Goal: Task Accomplishment & Management: Manage account settings

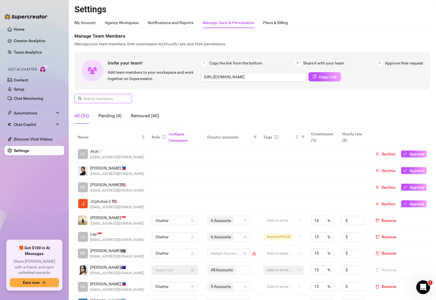
click at [102, 101] on input "text" at bounding box center [103, 98] width 41 height 6
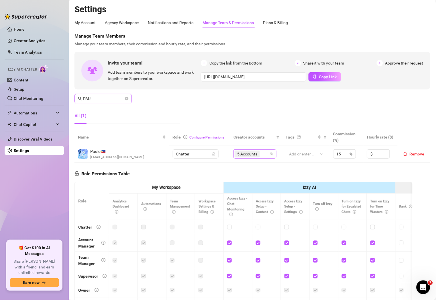
click at [264, 155] on div "5 Accounts" at bounding box center [252, 154] width 35 height 8
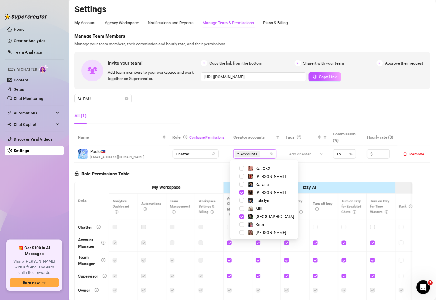
scroll to position [111, 0]
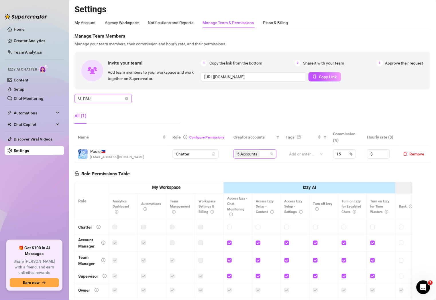
click at [111, 97] on input "PAU" at bounding box center [103, 98] width 41 height 6
click at [260, 154] on div "6 Accounts" at bounding box center [249, 154] width 35 height 8
click at [188, 113] on div "Manage Team Members Manage your team members, their commission and hourly rate,…" at bounding box center [252, 81] width 356 height 96
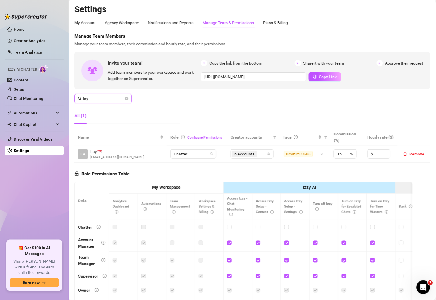
click at [99, 99] on input "lay" at bounding box center [103, 98] width 41 height 6
click at [262, 154] on div "4 Accounts" at bounding box center [249, 154] width 35 height 8
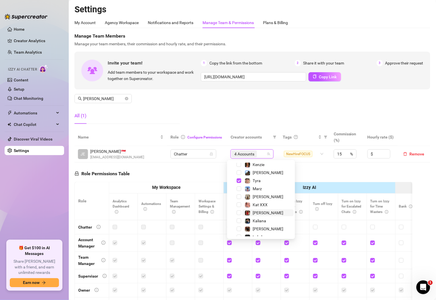
scroll to position [73, 0]
click at [265, 182] on span "Tyra" at bounding box center [267, 181] width 51 height 7
click at [238, 116] on div "Manage Team Members Manage your team members, their commission and hourly rate,…" at bounding box center [252, 81] width 356 height 96
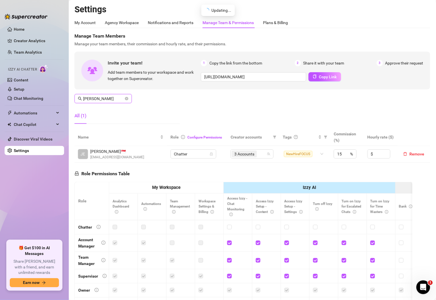
click at [109, 99] on input "[PERSON_NAME]" at bounding box center [103, 98] width 41 height 6
click at [115, 99] on input "arby" at bounding box center [103, 98] width 41 height 6
click at [261, 153] on div "5 Accounts" at bounding box center [252, 154] width 35 height 8
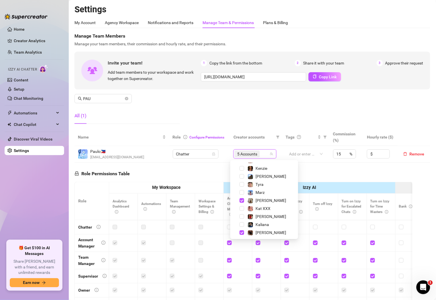
scroll to position [69, 0]
click at [246, 201] on span "[PERSON_NAME]" at bounding box center [270, 201] width 51 height 7
click at [246, 201] on span "Lakelyn" at bounding box center [270, 199] width 51 height 7
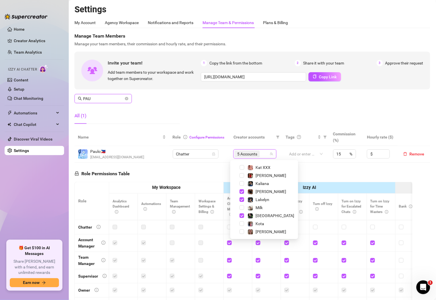
click at [110, 98] on input "PAU" at bounding box center [103, 98] width 41 height 6
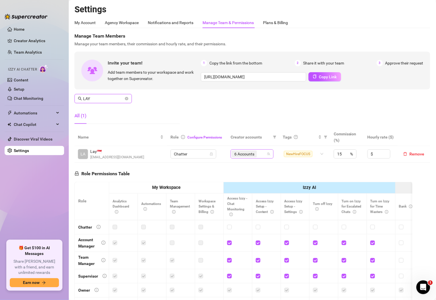
click at [258, 154] on div "6 Accounts" at bounding box center [249, 154] width 35 height 8
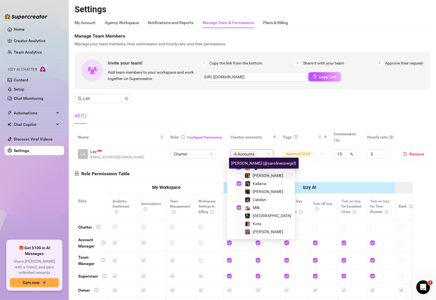
click at [249, 173] on img at bounding box center [247, 175] width 5 height 5
click at [111, 96] on input "LAY" at bounding box center [103, 98] width 41 height 6
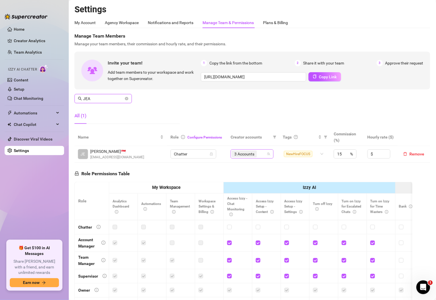
click at [259, 155] on div "3 Accounts" at bounding box center [249, 154] width 35 height 8
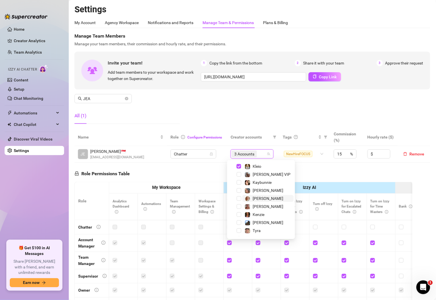
scroll to position [24, 0]
click at [258, 215] on span "Kenzie" at bounding box center [259, 214] width 12 height 5
click at [265, 98] on div "Manage Team Members Manage your team members, their commission and hourly rate,…" at bounding box center [252, 81] width 356 height 96
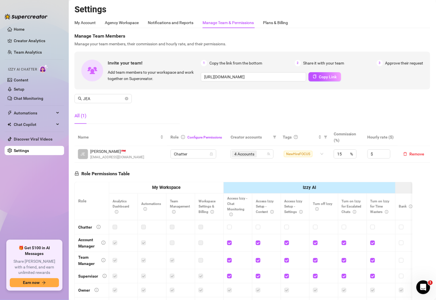
click at [139, 109] on div "All (1)" at bounding box center [126, 116] width 105 height 16
click at [259, 153] on div "4 Accounts" at bounding box center [249, 154] width 35 height 8
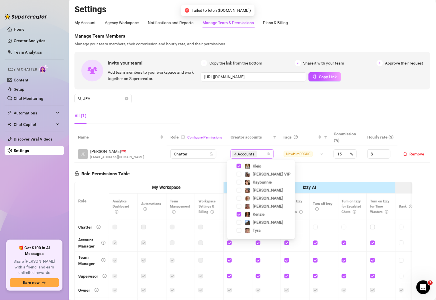
scroll to position [8, 0]
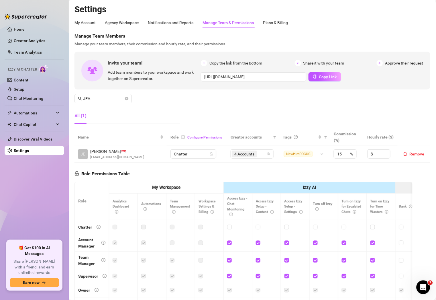
click at [130, 109] on div "All (1)" at bounding box center [126, 116] width 105 height 16
click at [262, 155] on div "4 Accounts" at bounding box center [249, 154] width 35 height 8
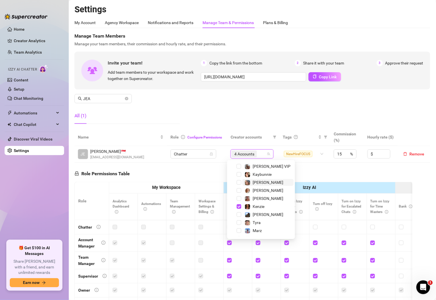
scroll to position [34, 0]
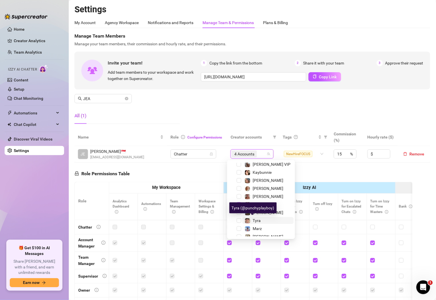
click at [258, 218] on span "Tyra" at bounding box center [257, 220] width 8 height 5
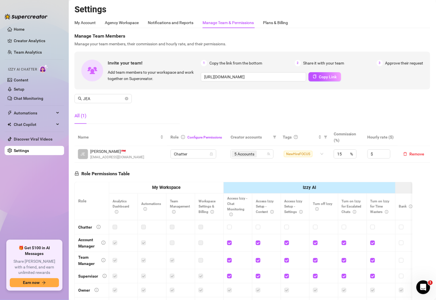
click at [115, 121] on div "All (1)" at bounding box center [126, 116] width 105 height 16
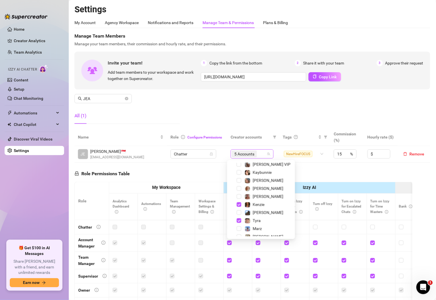
scroll to position [8, 0]
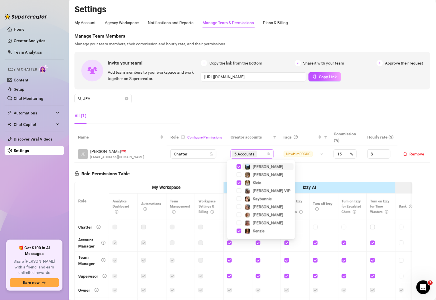
click at [254, 155] on div "5 Accounts" at bounding box center [245, 154] width 26 height 8
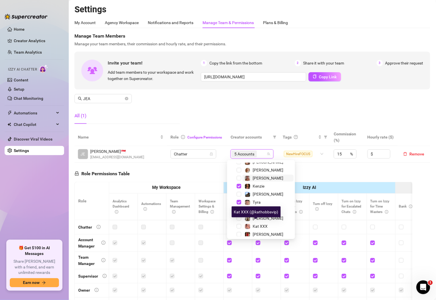
scroll to position [52, 0]
click at [258, 209] on span "Marz" at bounding box center [257, 211] width 9 height 5
click at [282, 113] on div "Manage Team Members Manage your team members, their commission and hourly rate,…" at bounding box center [252, 81] width 356 height 96
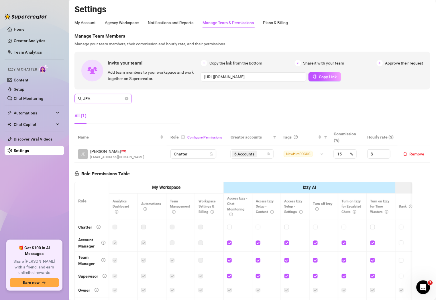
click at [100, 97] on input "JEA" at bounding box center [103, 98] width 41 height 6
click at [270, 155] on icon "team" at bounding box center [271, 153] width 3 height 3
click at [260, 155] on div "5 Accounts" at bounding box center [252, 154] width 35 height 8
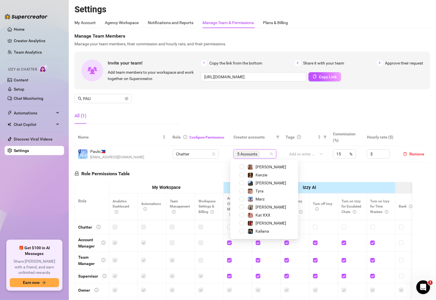
scroll to position [63, 0]
click at [266, 206] on span "[PERSON_NAME]" at bounding box center [271, 207] width 31 height 5
click at [262, 185] on span "[PERSON_NAME]" at bounding box center [271, 183] width 31 height 5
click at [290, 99] on div "Manage Team Members Manage your team members, their commission and hourly rate,…" at bounding box center [252, 81] width 356 height 96
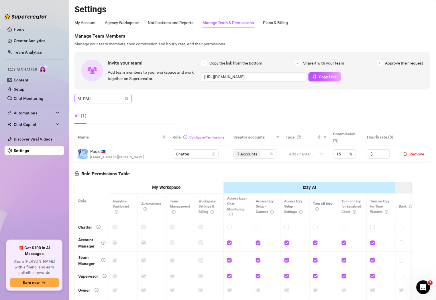
click at [110, 101] on input "PAU" at bounding box center [103, 98] width 41 height 6
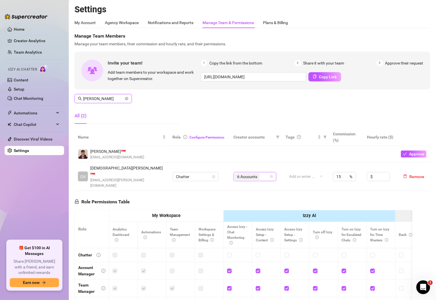
click at [260, 172] on div "6 Accounts" at bounding box center [252, 176] width 35 height 8
type input "[PERSON_NAME]"
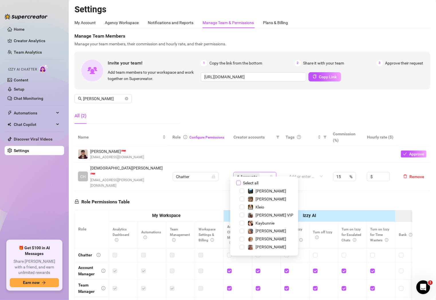
click at [241, 184] on span "Select all" at bounding box center [251, 183] width 20 height 6
click at [241, 184] on input "Select all" at bounding box center [238, 182] width 5 height 5
click at [241, 184] on span "Select all" at bounding box center [251, 183] width 20 height 6
click at [241, 184] on input "Select all" at bounding box center [238, 182] width 5 height 5
checkbox input "false"
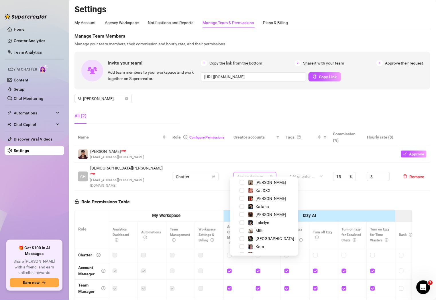
scroll to position [109, 0]
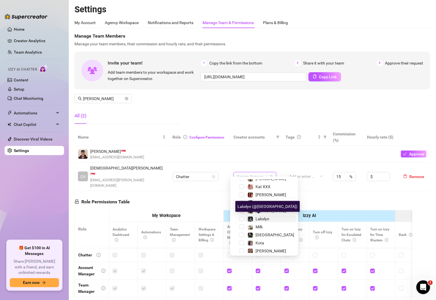
click at [265, 217] on span "Lakelyn" at bounding box center [263, 218] width 14 height 5
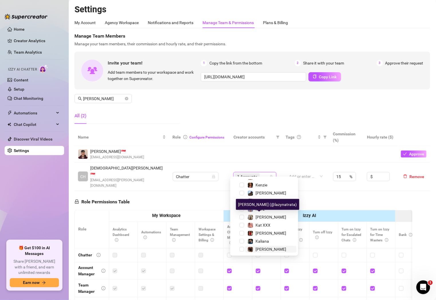
scroll to position [68, 0]
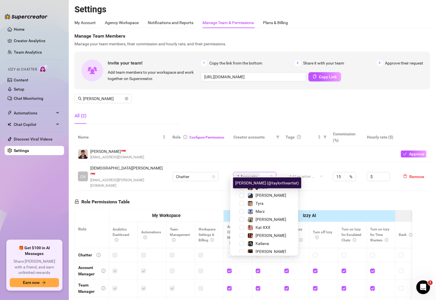
click at [268, 185] on div "[PERSON_NAME] (@taylortheartist)" at bounding box center [267, 182] width 68 height 11
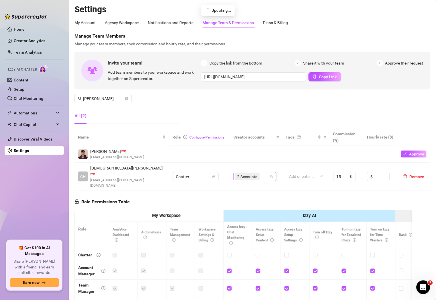
click at [261, 173] on input "search" at bounding box center [261, 176] width 1 height 7
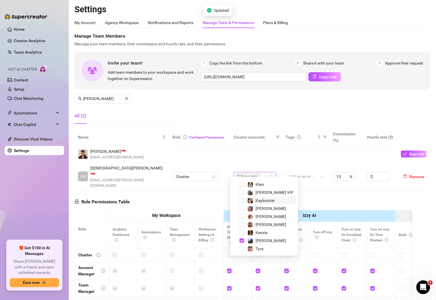
scroll to position [23, 0]
click at [260, 230] on span "Kenzie" at bounding box center [262, 232] width 12 height 5
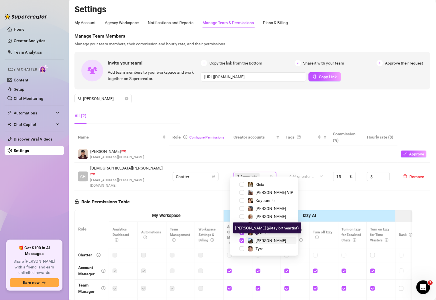
click at [262, 239] on span "[PERSON_NAME]" at bounding box center [271, 240] width 31 height 5
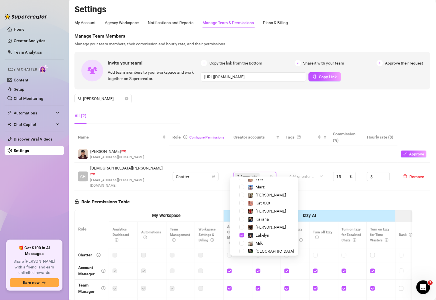
scroll to position [92, 0]
type input "S"
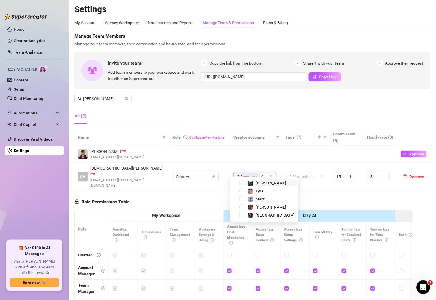
type input "CA"
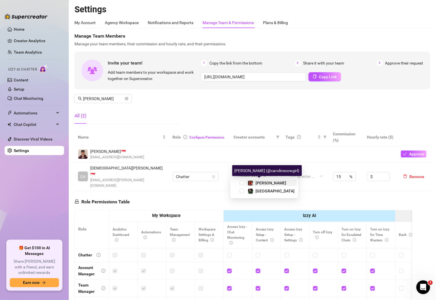
click at [257, 181] on span "[PERSON_NAME]" at bounding box center [271, 182] width 31 height 5
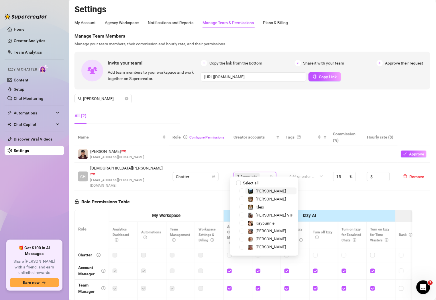
click at [225, 109] on div "Manage Team Members Manage your team members, their commission and hourly rate,…" at bounding box center [252, 81] width 356 height 96
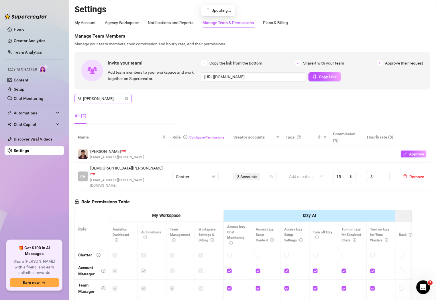
click at [102, 97] on input "[PERSON_NAME]" at bounding box center [103, 98] width 41 height 6
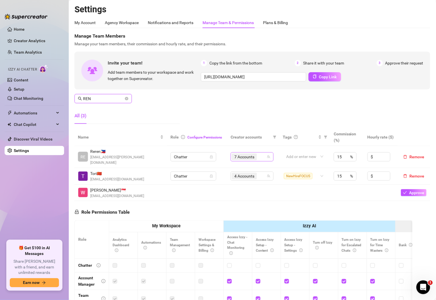
click at [259, 153] on div "7 Accounts" at bounding box center [249, 157] width 35 height 8
type input "REN"
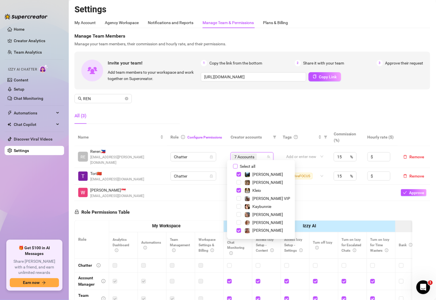
click at [252, 163] on span "Select all" at bounding box center [248, 166] width 20 height 6
click at [238, 164] on input "Select all" at bounding box center [235, 166] width 5 height 5
click at [252, 163] on span "Select all" at bounding box center [248, 166] width 20 height 6
click at [238, 164] on input "Select all" at bounding box center [235, 166] width 5 height 5
checkbox input "false"
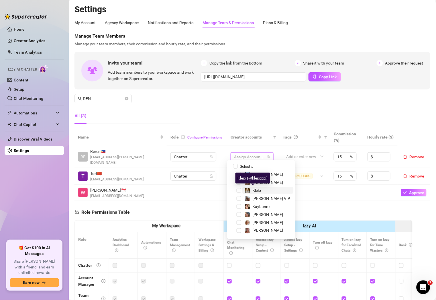
click at [256, 188] on span "Kleio" at bounding box center [257, 190] width 9 height 5
click at [256, 172] on span "[PERSON_NAME]" at bounding box center [268, 174] width 31 height 5
click at [260, 153] on div "2 Accounts" at bounding box center [249, 157] width 35 height 8
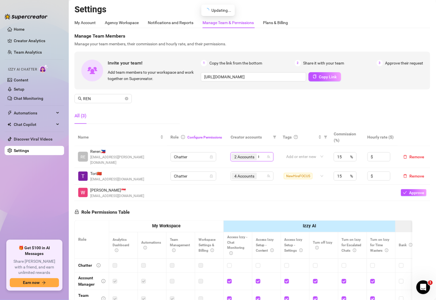
type input "KOT"
click at [251, 170] on div "Kota" at bounding box center [253, 172] width 17 height 7
click at [113, 100] on input "REN" at bounding box center [103, 98] width 41 height 6
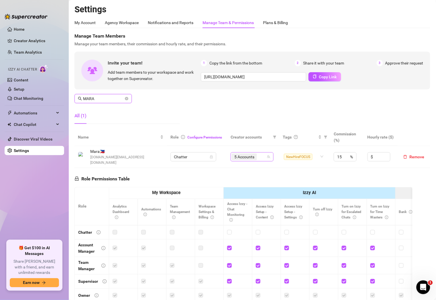
click at [259, 154] on div "5 Accounts" at bounding box center [249, 157] width 35 height 8
type input "MARA"
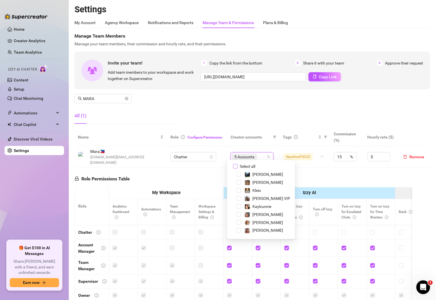
click at [250, 166] on span "Select all" at bounding box center [248, 166] width 20 height 6
click at [238, 166] on input "Select all" at bounding box center [235, 166] width 5 height 5
click at [250, 166] on span "Select all" at bounding box center [248, 166] width 20 height 6
click at [238, 166] on input "Select all" at bounding box center [235, 166] width 5 height 5
checkbox input "false"
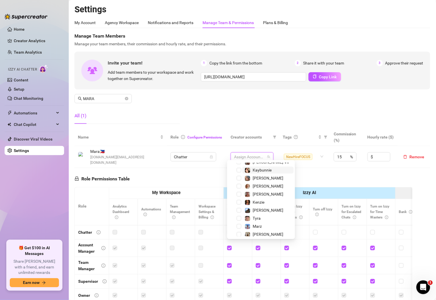
scroll to position [40, 0]
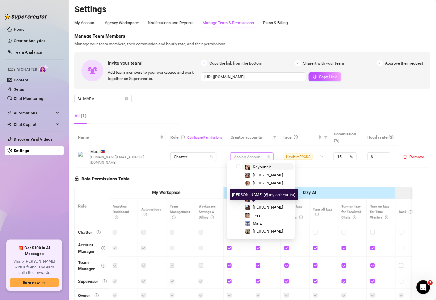
click at [257, 205] on span "[PERSON_NAME]" at bounding box center [268, 207] width 31 height 5
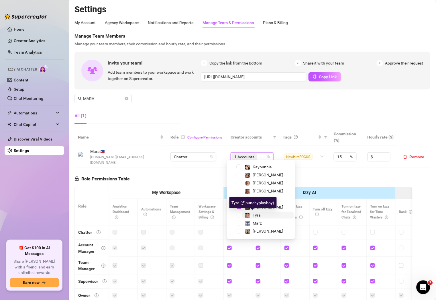
click at [258, 213] on span "Tyra" at bounding box center [257, 215] width 8 height 5
click at [260, 221] on span "Marz" at bounding box center [257, 223] width 9 height 5
click at [262, 226] on div "Marz" at bounding box center [261, 222] width 65 height 7
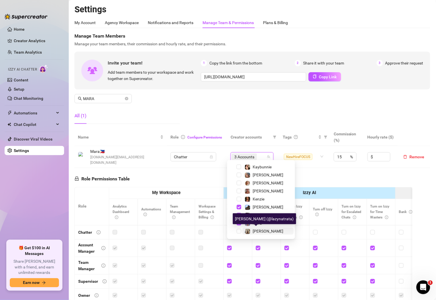
click at [262, 229] on span "[PERSON_NAME]" at bounding box center [268, 231] width 31 height 5
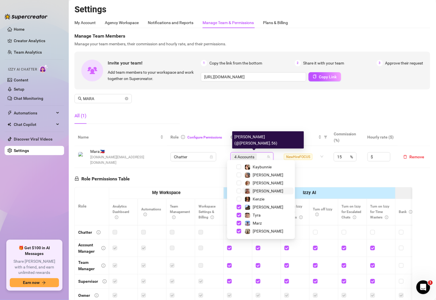
scroll to position [75, 0]
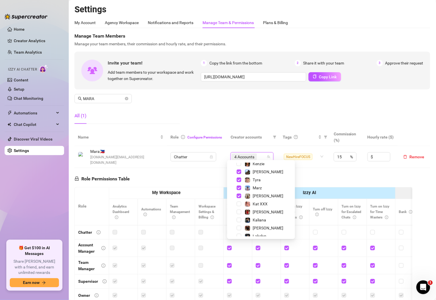
click at [275, 106] on div "Manage Team Members Manage your team members, their commission and hourly rate,…" at bounding box center [252, 81] width 356 height 96
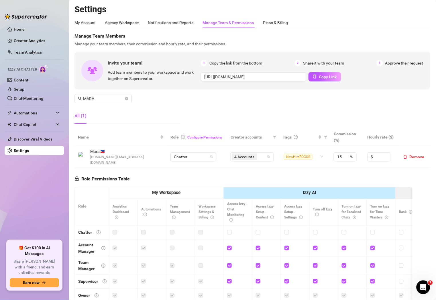
click at [132, 112] on div "All (1)" at bounding box center [126, 116] width 105 height 16
click at [256, 153] on div "4 Accounts" at bounding box center [249, 157] width 35 height 8
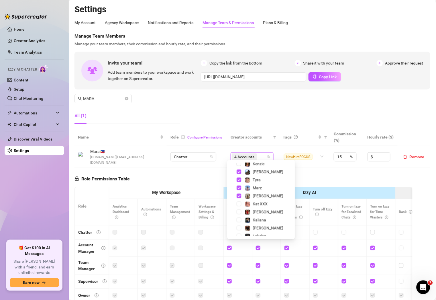
scroll to position [8, 0]
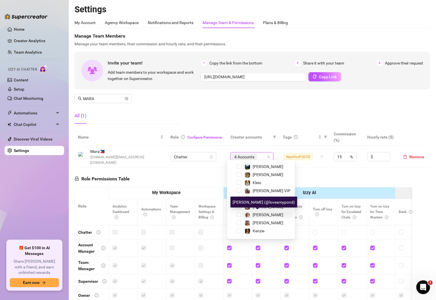
click at [258, 215] on span "[PERSON_NAME]" at bounding box center [268, 214] width 31 height 5
click at [101, 99] on input "MARA" at bounding box center [103, 98] width 41 height 6
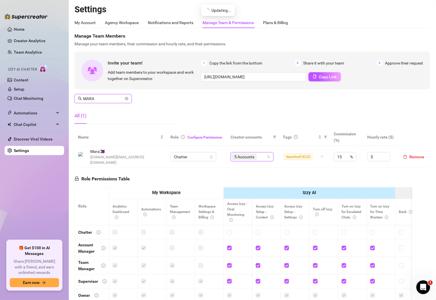
click at [101, 99] on input "MARA" at bounding box center [103, 98] width 41 height 6
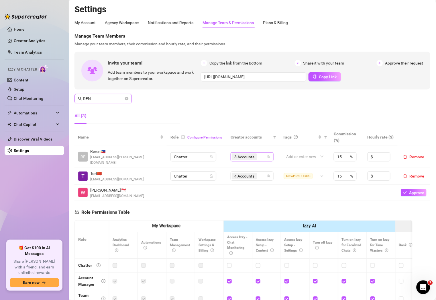
click at [258, 153] on div "3 Accounts" at bounding box center [249, 157] width 35 height 8
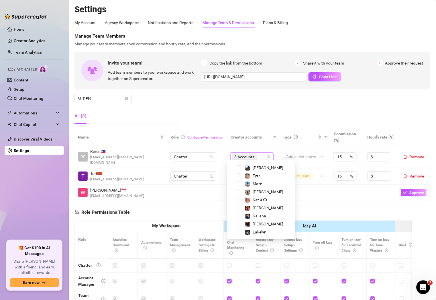
scroll to position [79, 0]
click at [262, 224] on span "[PERSON_NAME]" at bounding box center [268, 223] width 31 height 5
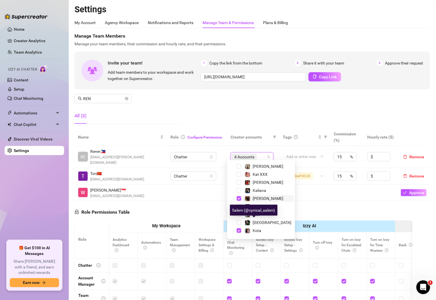
click at [262, 224] on span "[GEOGRAPHIC_DATA]" at bounding box center [272, 222] width 39 height 5
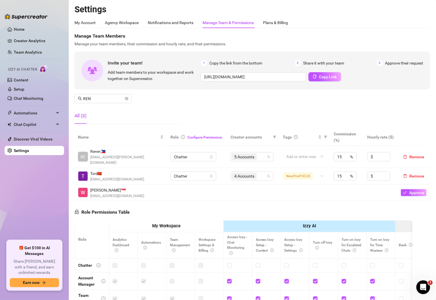
click at [108, 103] on div "Manage Team Members Manage your team members, their commission and hourly rate,…" at bounding box center [252, 81] width 356 height 96
click at [115, 102] on span "REN" at bounding box center [102, 98] width 57 height 9
click at [116, 101] on input "REN" at bounding box center [103, 98] width 41 height 6
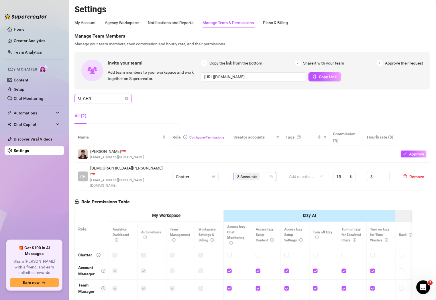
click at [262, 172] on div "3 Accounts" at bounding box center [252, 176] width 35 height 8
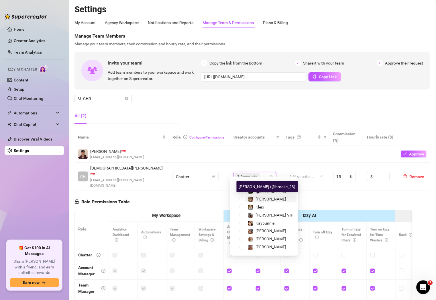
click at [264, 198] on span "[PERSON_NAME]" at bounding box center [271, 199] width 31 height 5
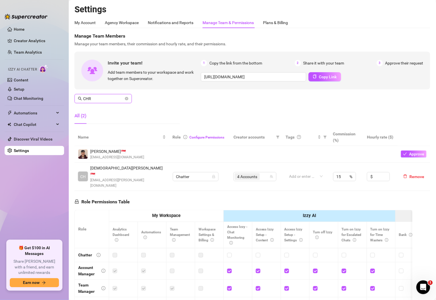
click at [107, 98] on input "CHR" at bounding box center [103, 98] width 41 height 6
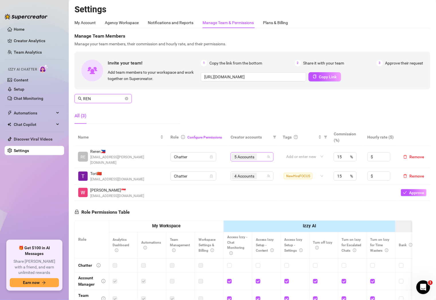
click at [258, 153] on div "5 Accounts" at bounding box center [249, 157] width 35 height 8
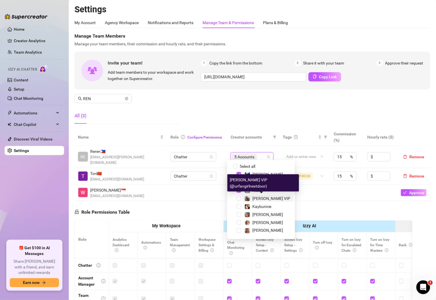
click at [266, 201] on div "[PERSON_NAME] VIP" at bounding box center [272, 198] width 38 height 7
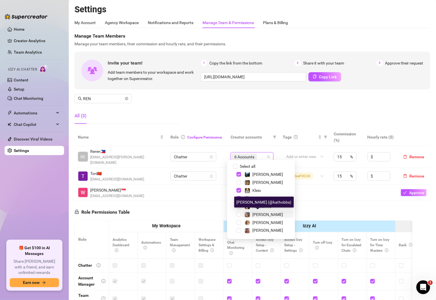
click at [263, 215] on span "[PERSON_NAME]" at bounding box center [268, 214] width 31 height 5
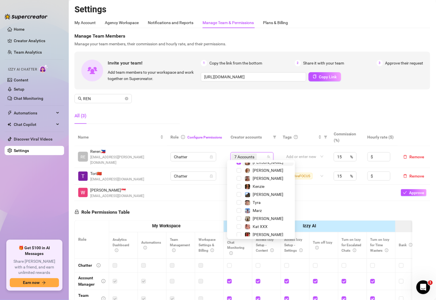
scroll to position [52, 0]
click at [260, 224] on span "Kat XXX" at bounding box center [260, 226] width 15 height 5
click at [108, 98] on input "REN" at bounding box center [103, 98] width 41 height 6
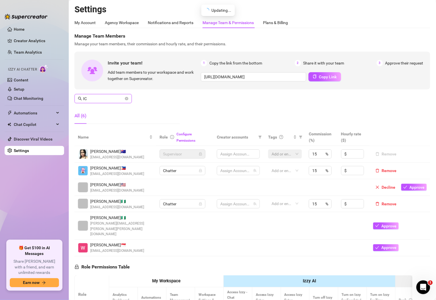
type input "I"
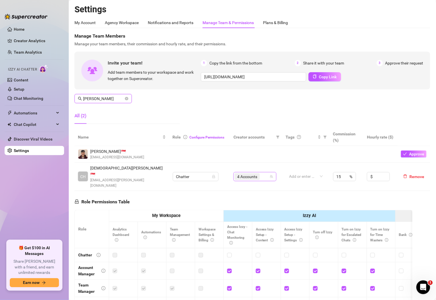
click at [262, 172] on div "4 Accounts" at bounding box center [252, 176] width 35 height 8
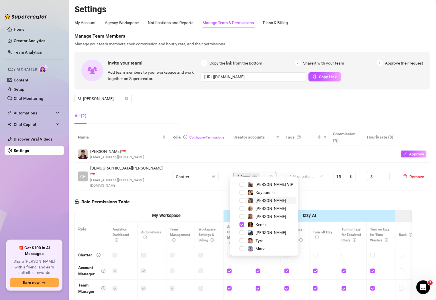
scroll to position [31, 0]
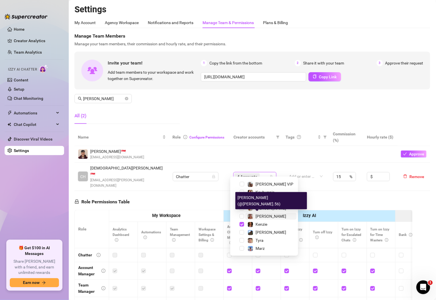
click at [261, 215] on span "[PERSON_NAME]" at bounding box center [271, 216] width 31 height 5
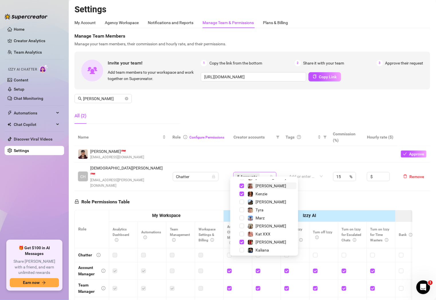
scroll to position [68, 0]
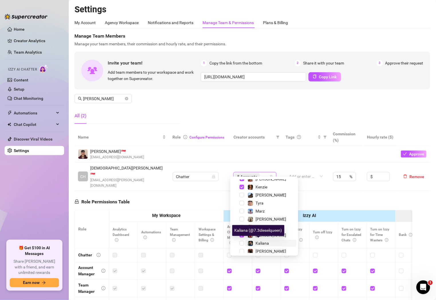
click at [260, 243] on span "Kaliana" at bounding box center [262, 243] width 13 height 5
click at [112, 97] on input "[PERSON_NAME]" at bounding box center [103, 98] width 41 height 6
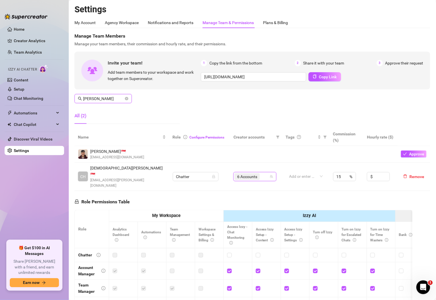
click at [112, 97] on input "[PERSON_NAME]" at bounding box center [103, 98] width 41 height 6
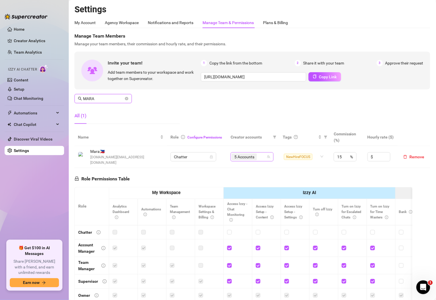
click at [257, 153] on div "5 Accounts" at bounding box center [249, 157] width 35 height 8
type input "MARA"
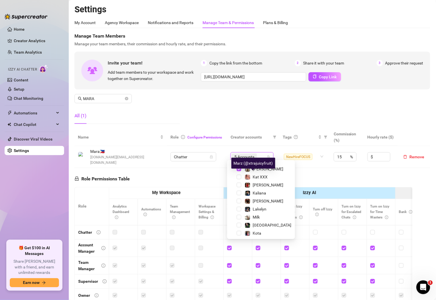
scroll to position [111, 0]
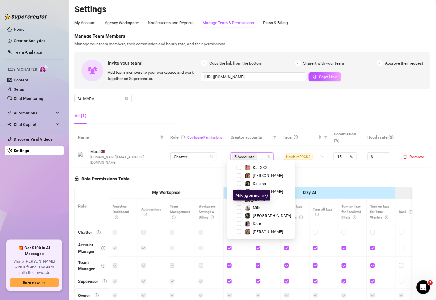
click at [260, 210] on div "Milk" at bounding box center [256, 207] width 7 height 7
click at [329, 110] on div "Manage Team Members Manage your team members, their commission and hourly rate,…" at bounding box center [252, 81] width 356 height 96
